Goal: Task Accomplishment & Management: Manage account settings

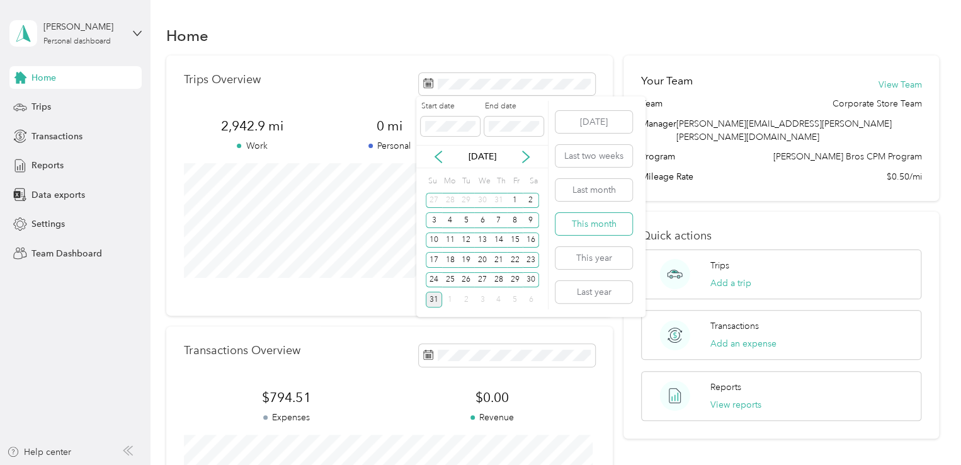
click at [584, 222] on button "This month" at bounding box center [593, 224] width 77 height 22
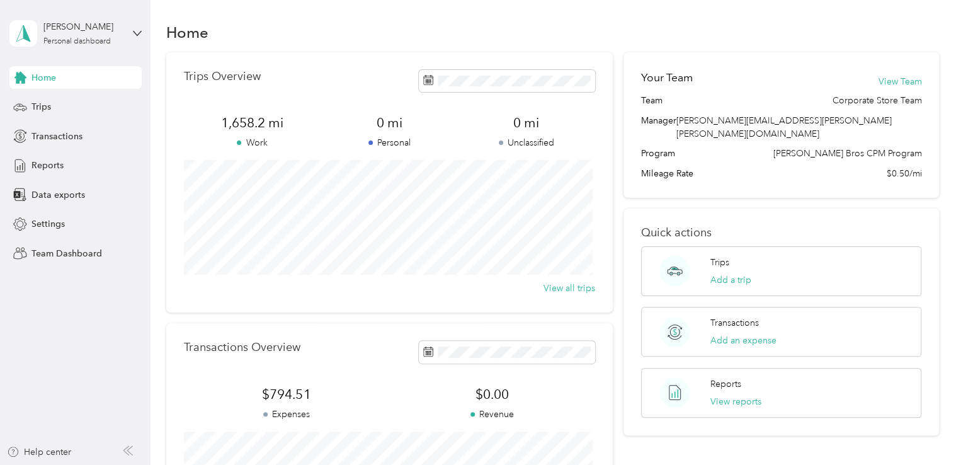
scroll to position [3, 0]
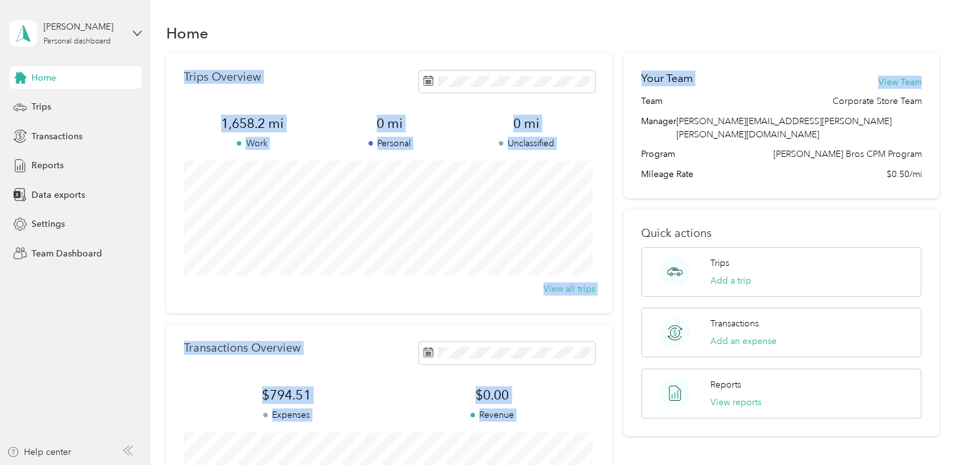
drag, startPoint x: 938, startPoint y: 90, endPoint x: 919, endPoint y: 20, distance: 72.6
click at [919, 20] on div "Home Trips Overview 1,658.2 mi Work 0 mi Personal 0 mi Unclassified View all tr…" at bounding box center [553, 311] width 804 height 628
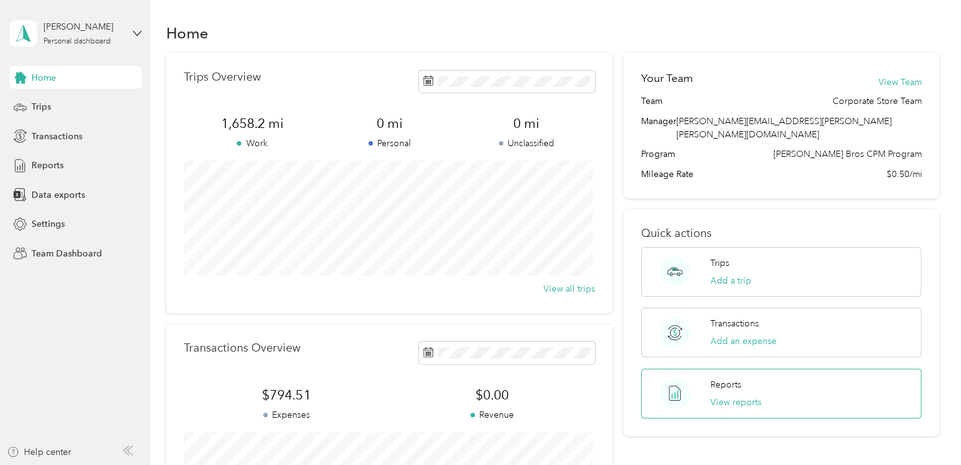
click at [728, 378] on div "Reports View reports" at bounding box center [735, 393] width 51 height 31
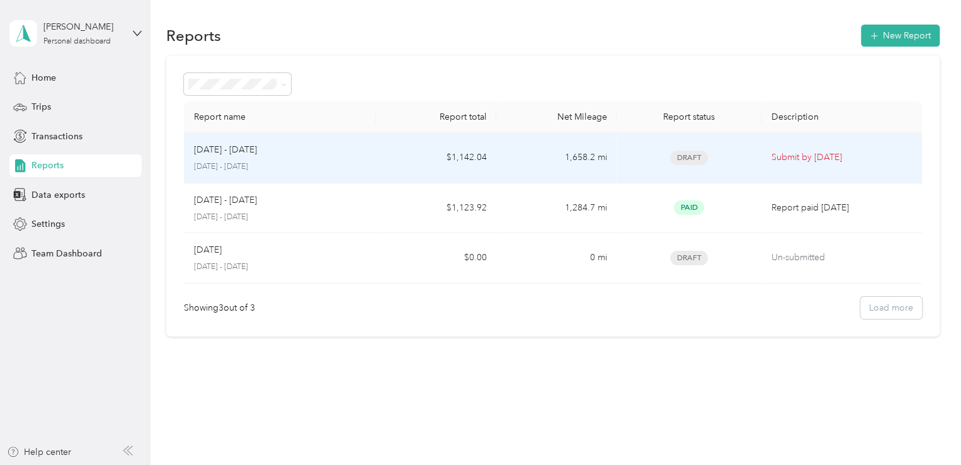
click at [476, 157] on td "$1,142.04" at bounding box center [436, 158] width 120 height 50
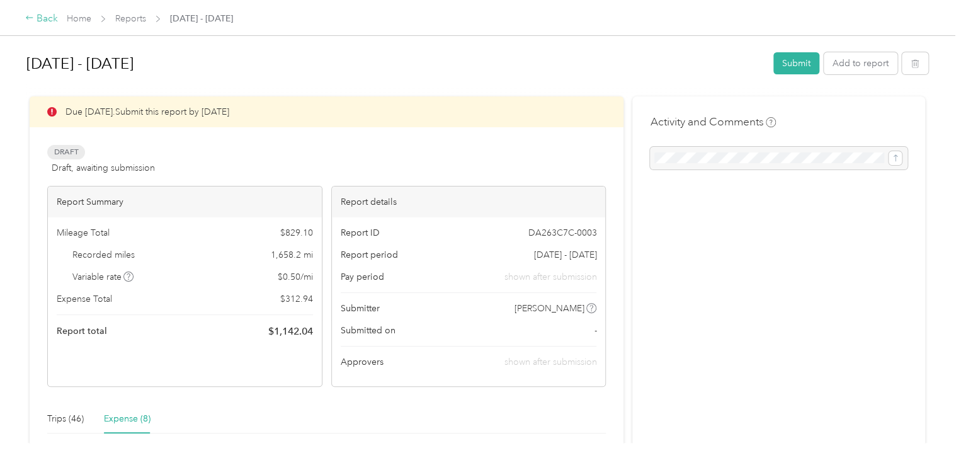
click at [49, 16] on div "Back" at bounding box center [41, 18] width 33 height 15
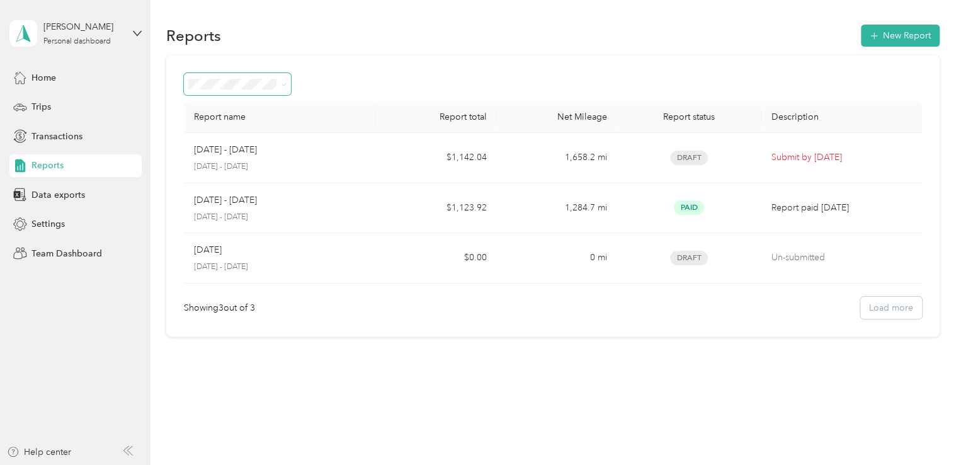
click at [288, 81] on span at bounding box center [238, 84] width 108 height 22
click at [283, 83] on icon at bounding box center [284, 85] width 6 height 6
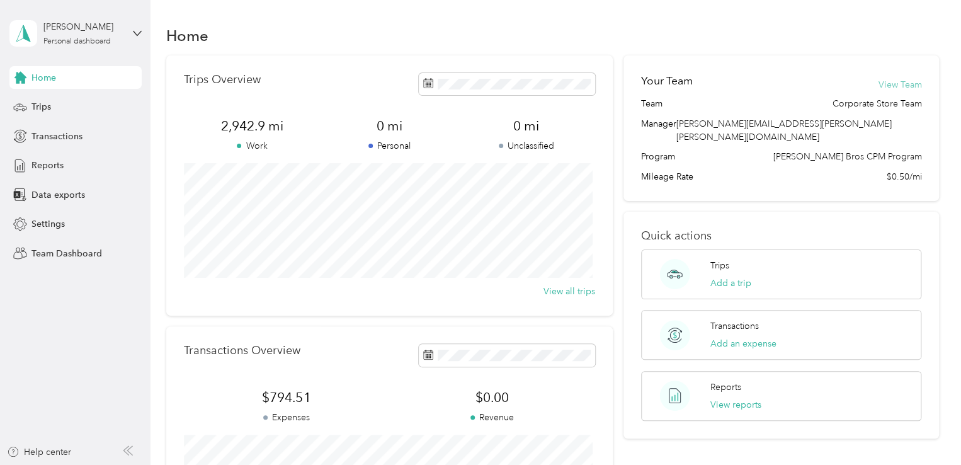
click at [894, 85] on button "View Team" at bounding box center [899, 84] width 43 height 13
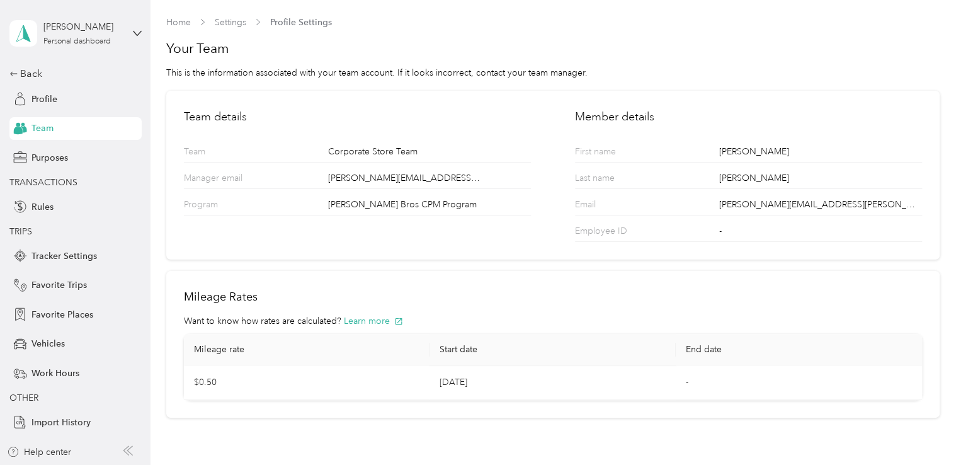
click at [45, 127] on span "Team" at bounding box center [42, 128] width 22 height 13
click at [21, 71] on div "Back" at bounding box center [72, 73] width 126 height 15
